Goal: Task Accomplishment & Management: Manage account settings

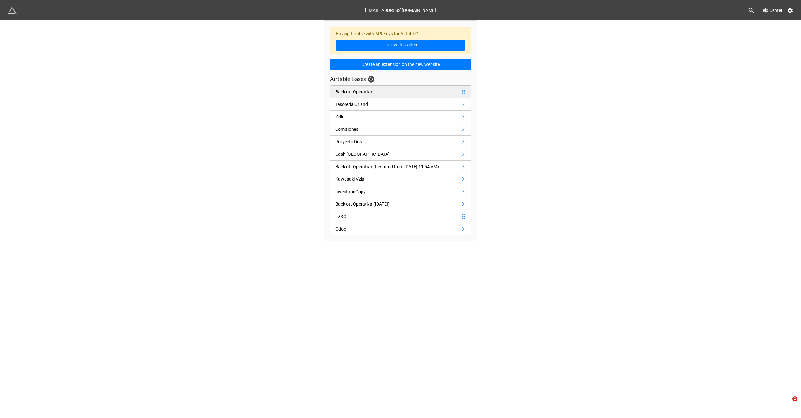
click at [426, 90] on link "Backlott Operativa" at bounding box center [401, 91] width 142 height 13
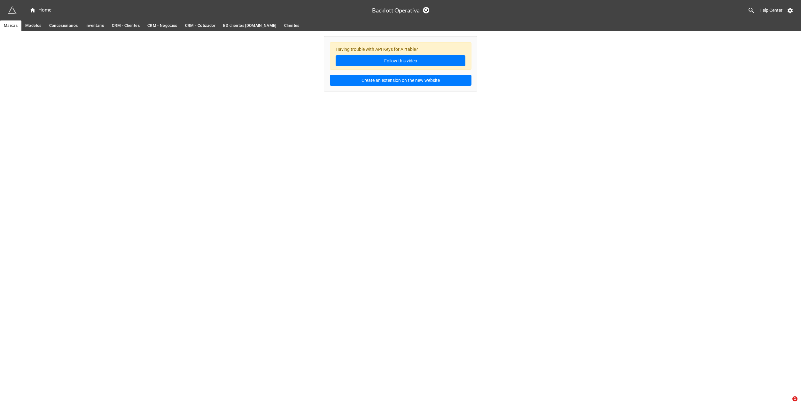
click at [98, 26] on span "Inventario" at bounding box center [94, 25] width 19 height 7
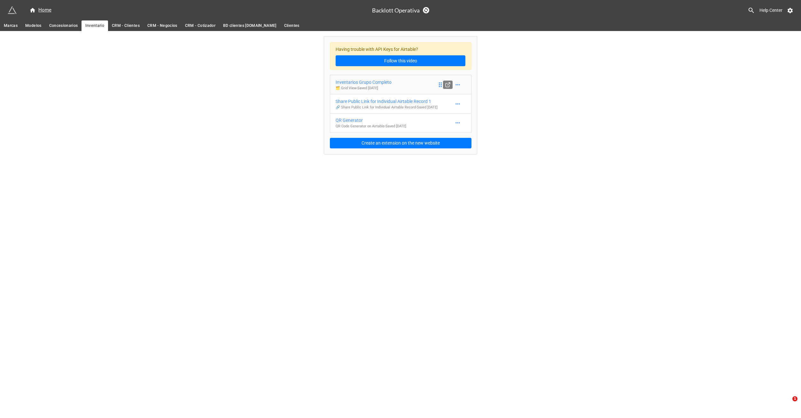
click at [448, 84] on line at bounding box center [449, 84] width 3 height 3
click at [382, 81] on div "Inventarios Grupo Completo" at bounding box center [364, 82] width 56 height 7
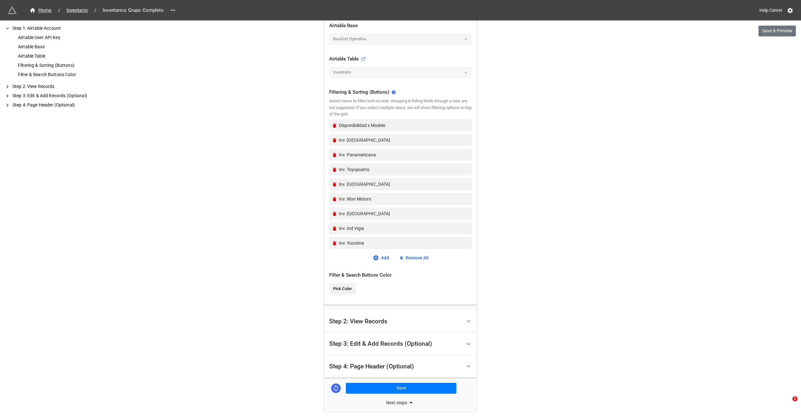
scroll to position [214, 0]
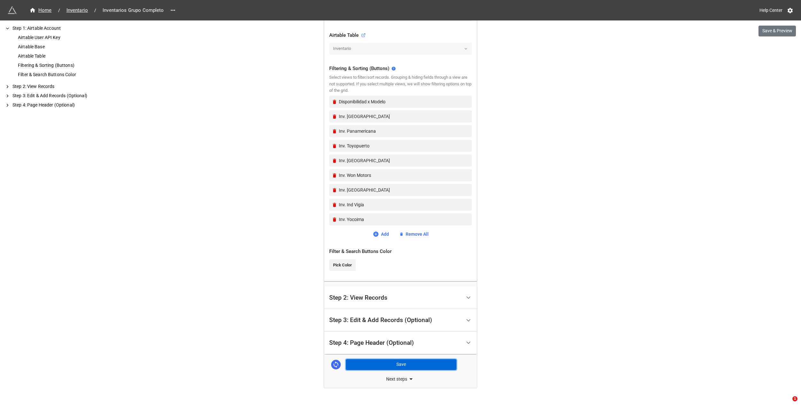
click at [401, 363] on button "Save" at bounding box center [401, 364] width 111 height 11
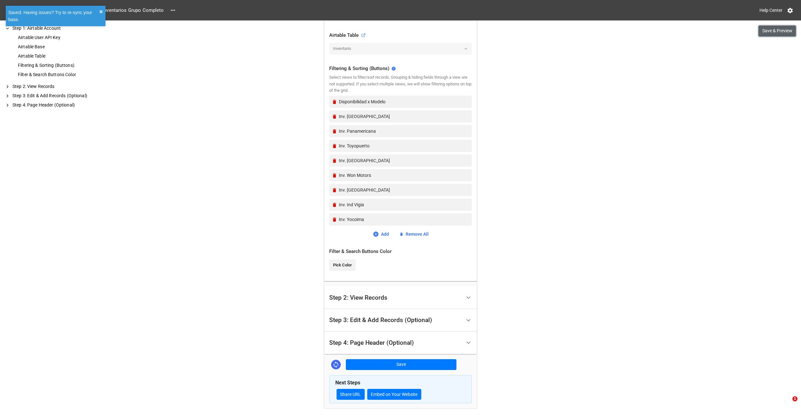
click at [781, 31] on button "Save & Preview" at bounding box center [777, 31] width 37 height 11
click at [768, 30] on button "Save & Preview" at bounding box center [777, 31] width 37 height 11
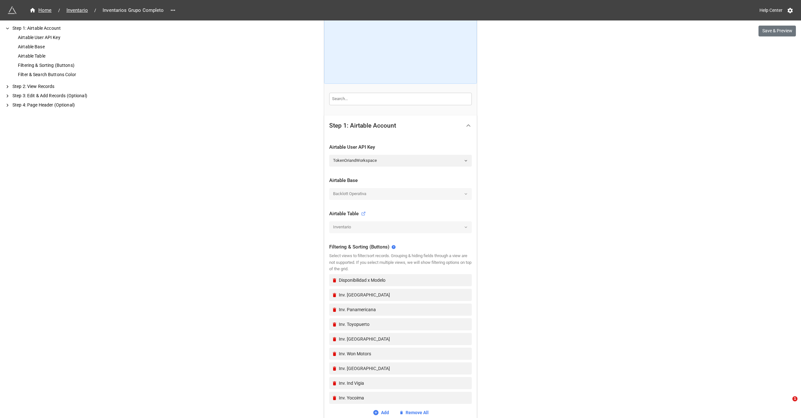
scroll to position [22, 0]
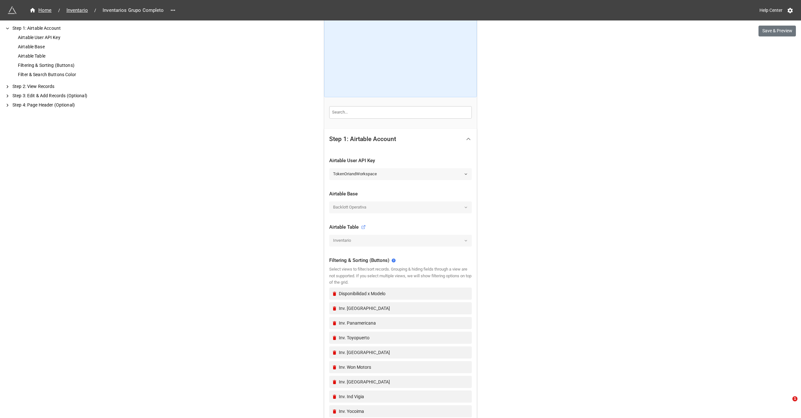
click at [428, 174] on link "TokenOriandWorkspace" at bounding box center [400, 174] width 143 height 12
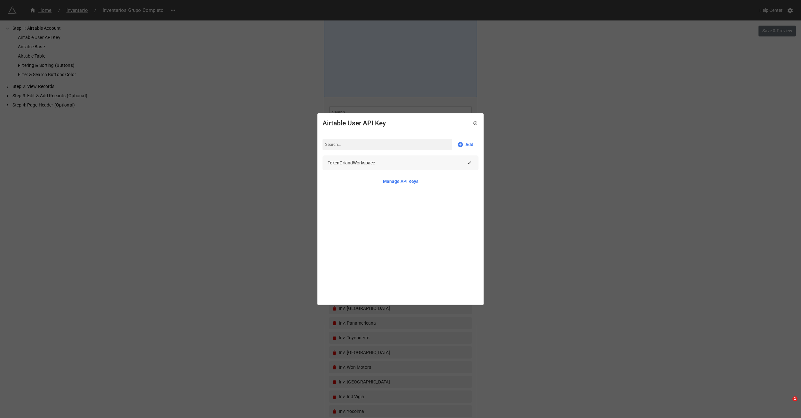
click at [378, 161] on div "TokenOriandWorkspace" at bounding box center [397, 162] width 138 height 7
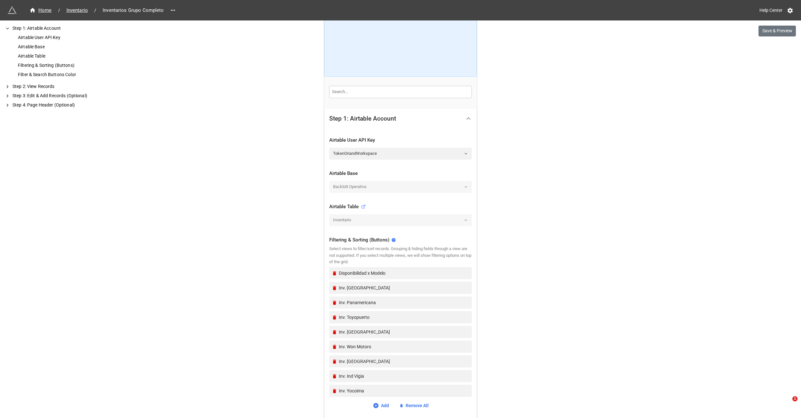
scroll to position [0, 0]
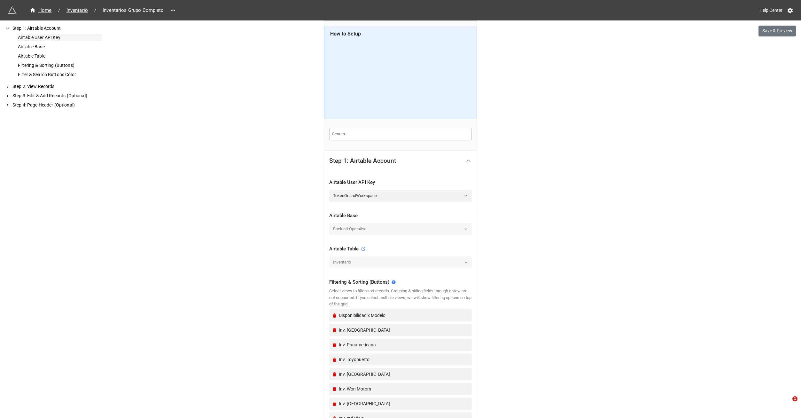
click at [42, 36] on div "Airtable User API Key" at bounding box center [60, 37] width 86 height 7
click at [375, 193] on link "TokenOriandWorkspace" at bounding box center [400, 196] width 143 height 12
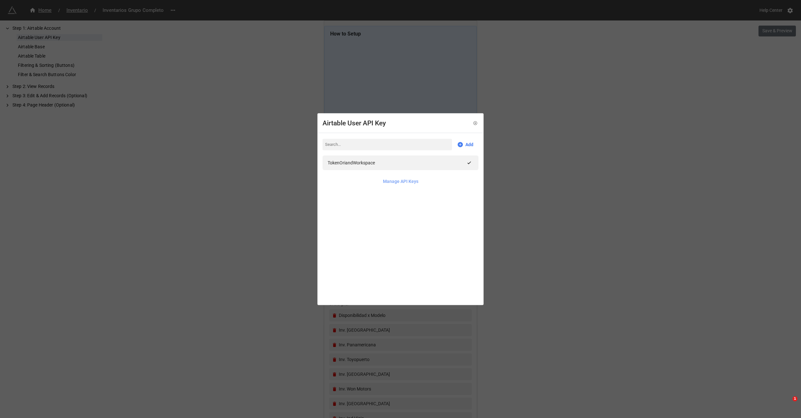
click at [410, 181] on link "Manage API Keys" at bounding box center [400, 181] width 35 height 7
click at [571, 113] on div "Airtable User API Key Add TokenOriandWorkspace Manage API Keys" at bounding box center [400, 209] width 801 height 418
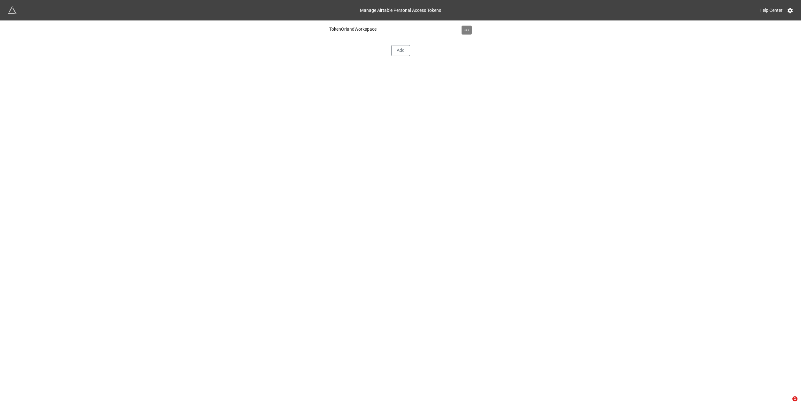
click at [465, 31] on icon at bounding box center [467, 30] width 6 height 6
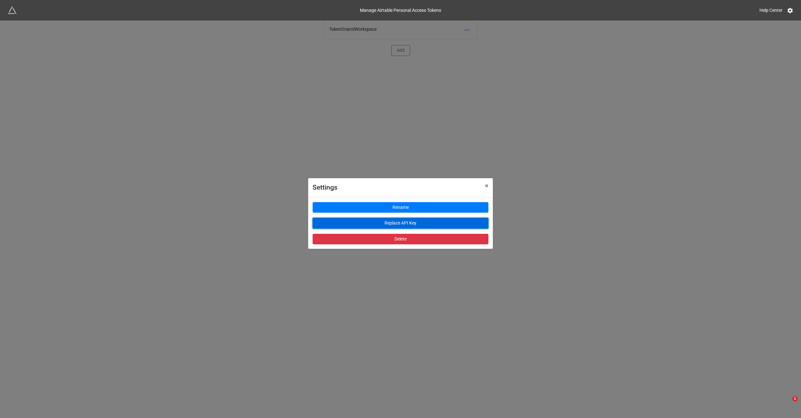
click at [409, 221] on button "Replace API Key" at bounding box center [401, 223] width 176 height 11
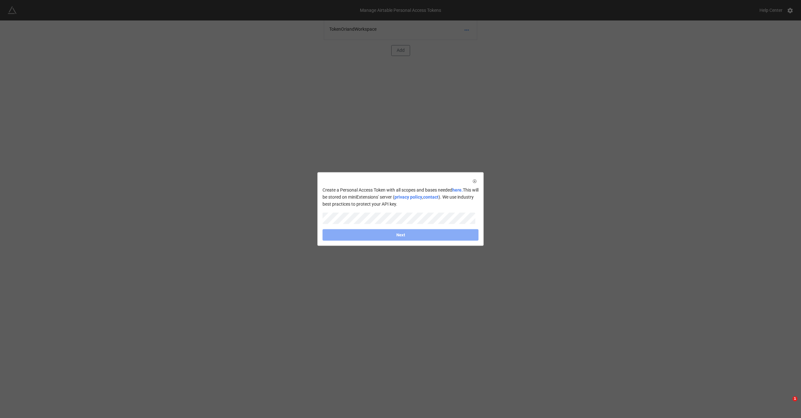
click at [552, 235] on div "Create a Personal Access Token with all scopes and bases needed here. This will…" at bounding box center [400, 209] width 801 height 418
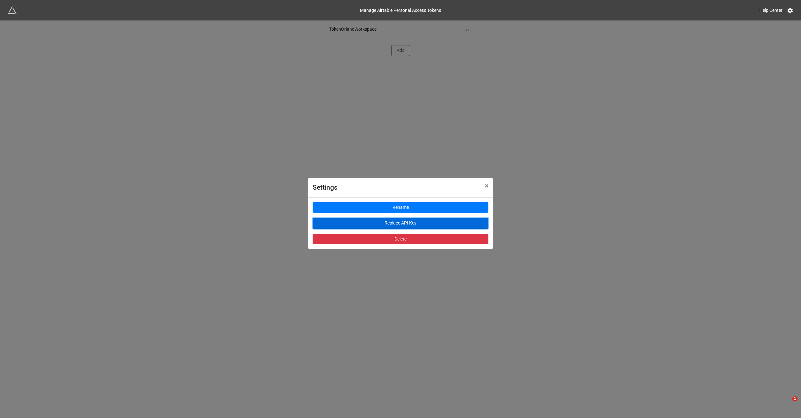
click at [411, 220] on button "Replace API Key" at bounding box center [401, 223] width 176 height 11
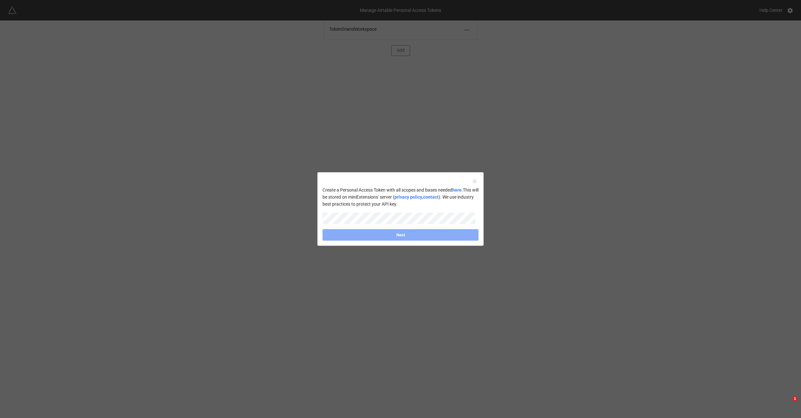
click at [473, 181] on icon at bounding box center [475, 181] width 4 height 4
